Goal: Navigation & Orientation: Find specific page/section

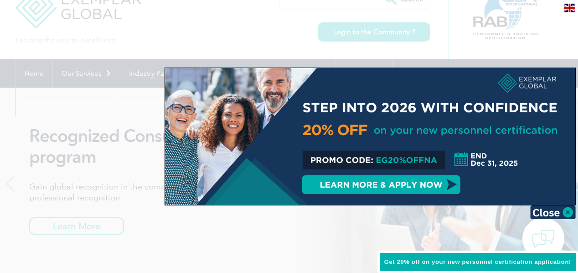
scroll to position [30, 0]
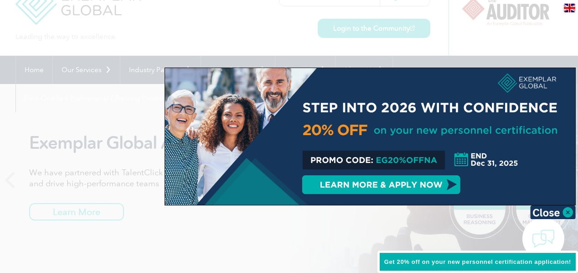
click at [565, 212] on img at bounding box center [553, 212] width 46 height 14
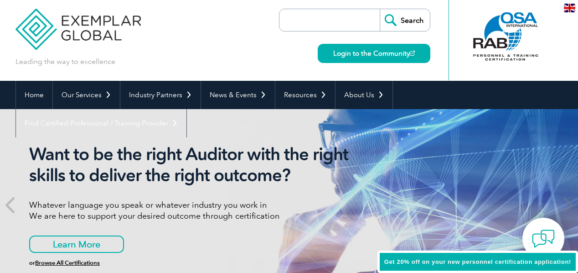
scroll to position [0, 0]
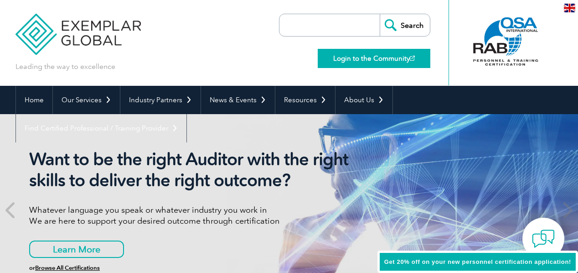
click at [347, 56] on link "Login to the Community" at bounding box center [374, 58] width 113 height 19
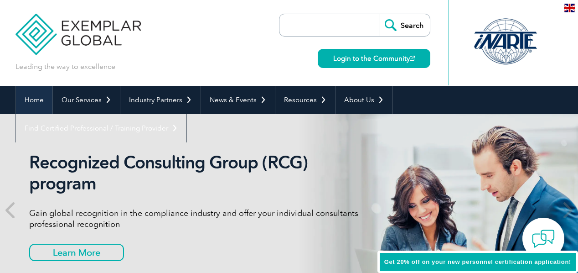
click at [29, 98] on link "Home" at bounding box center [34, 100] width 36 height 28
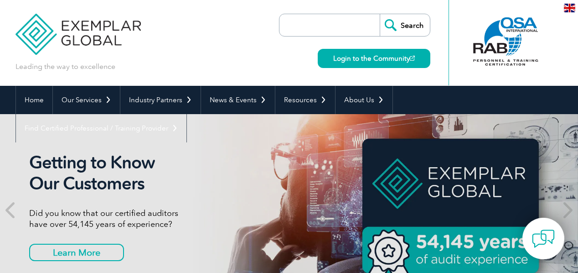
click at [544, 9] on div at bounding box center [506, 42] width 114 height 85
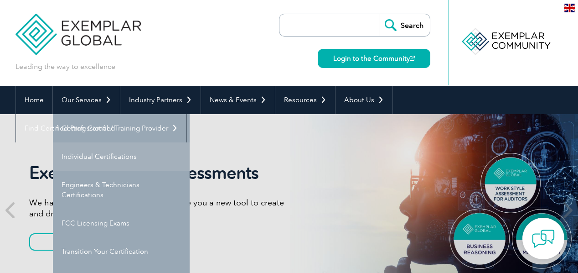
click at [88, 155] on link "Individual Certifications" at bounding box center [121, 156] width 137 height 28
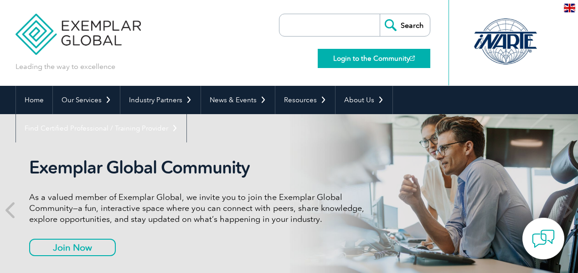
click at [381, 56] on link "Login to the Community" at bounding box center [374, 58] width 113 height 19
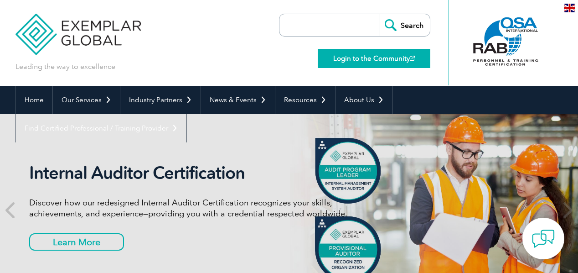
click at [366, 58] on link "Login to the Community" at bounding box center [374, 58] width 113 height 19
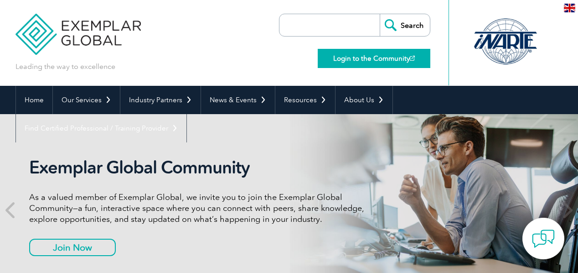
click at [385, 57] on link "Login to the Community" at bounding box center [374, 58] width 113 height 19
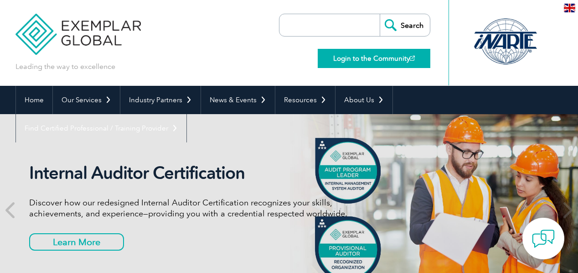
click at [373, 61] on link "Login to the Community" at bounding box center [374, 58] width 113 height 19
